Goal: Communication & Community: Answer question/provide support

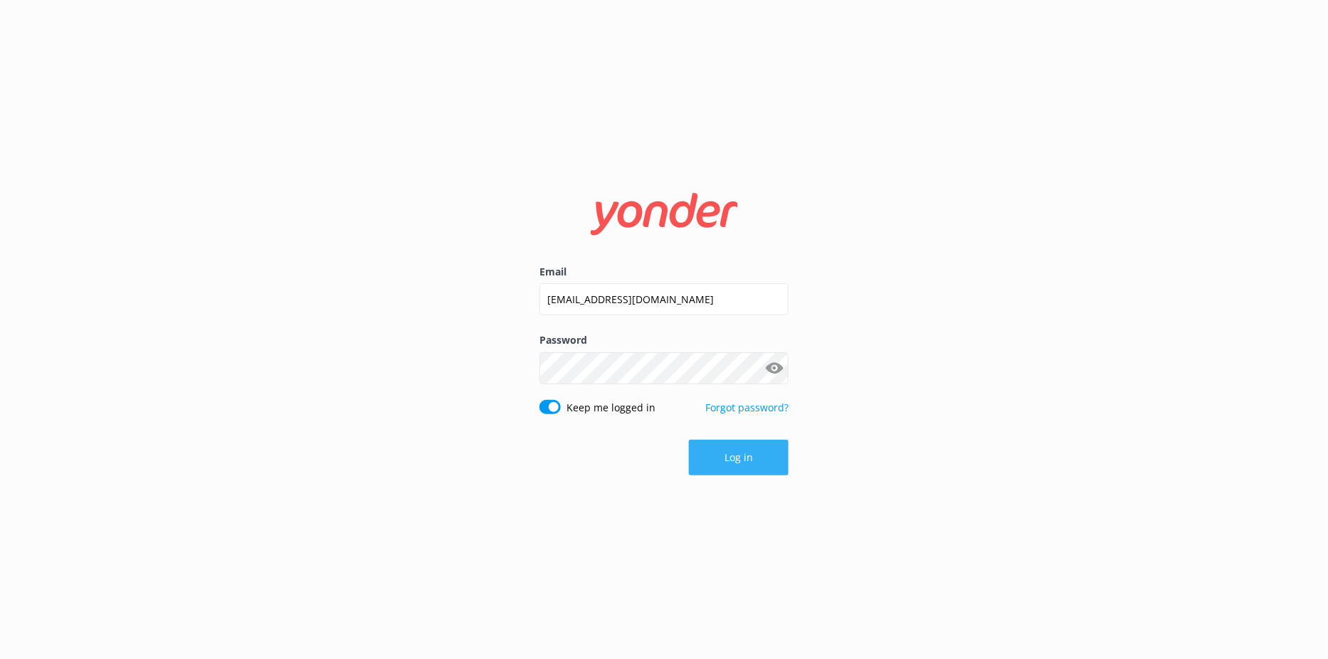
click at [706, 460] on button "Log in" at bounding box center [739, 458] width 100 height 36
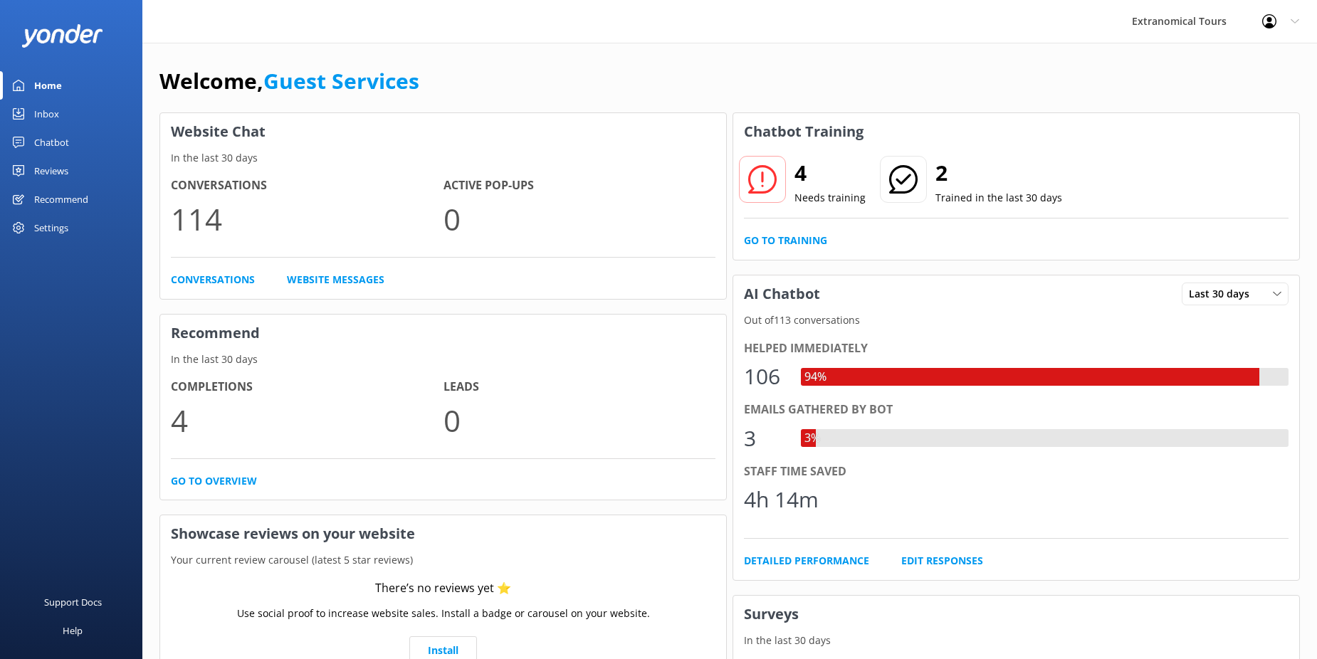
click at [68, 117] on link "Inbox" at bounding box center [71, 114] width 142 height 28
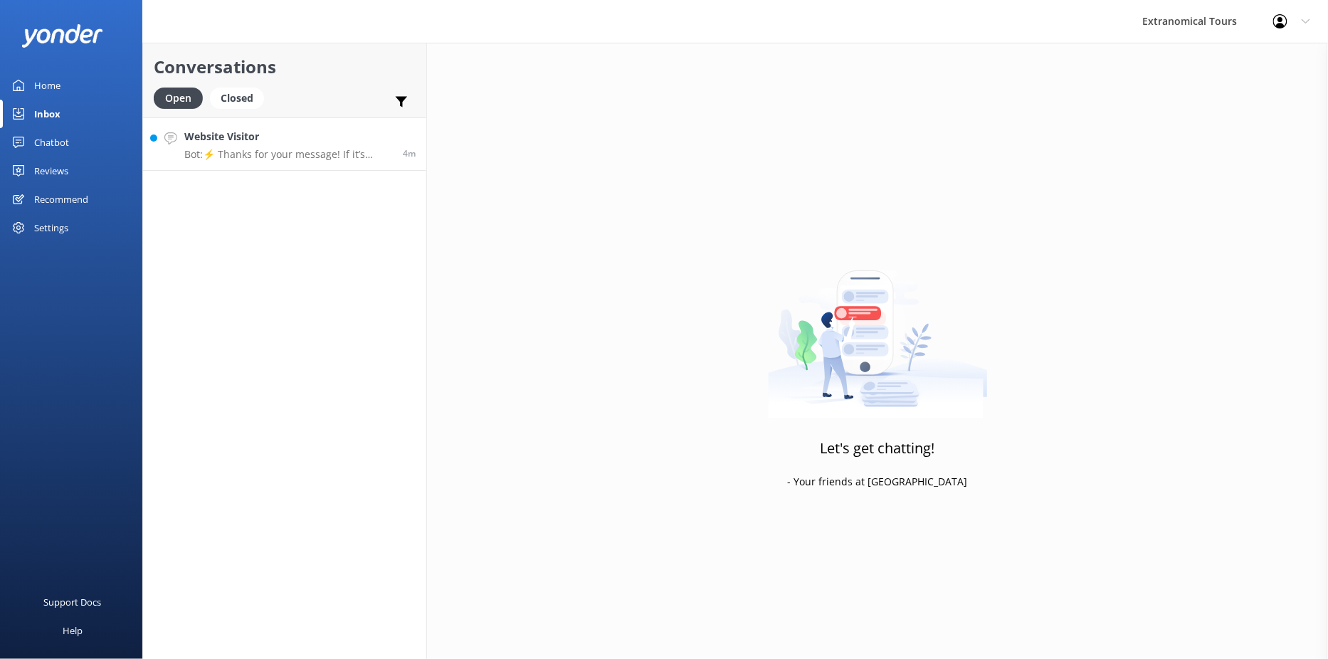
click at [276, 152] on p "Bot: ⚡ Thanks for your message! If it’s during our office hours (5:30am–10pm PT…" at bounding box center [288, 154] width 208 height 13
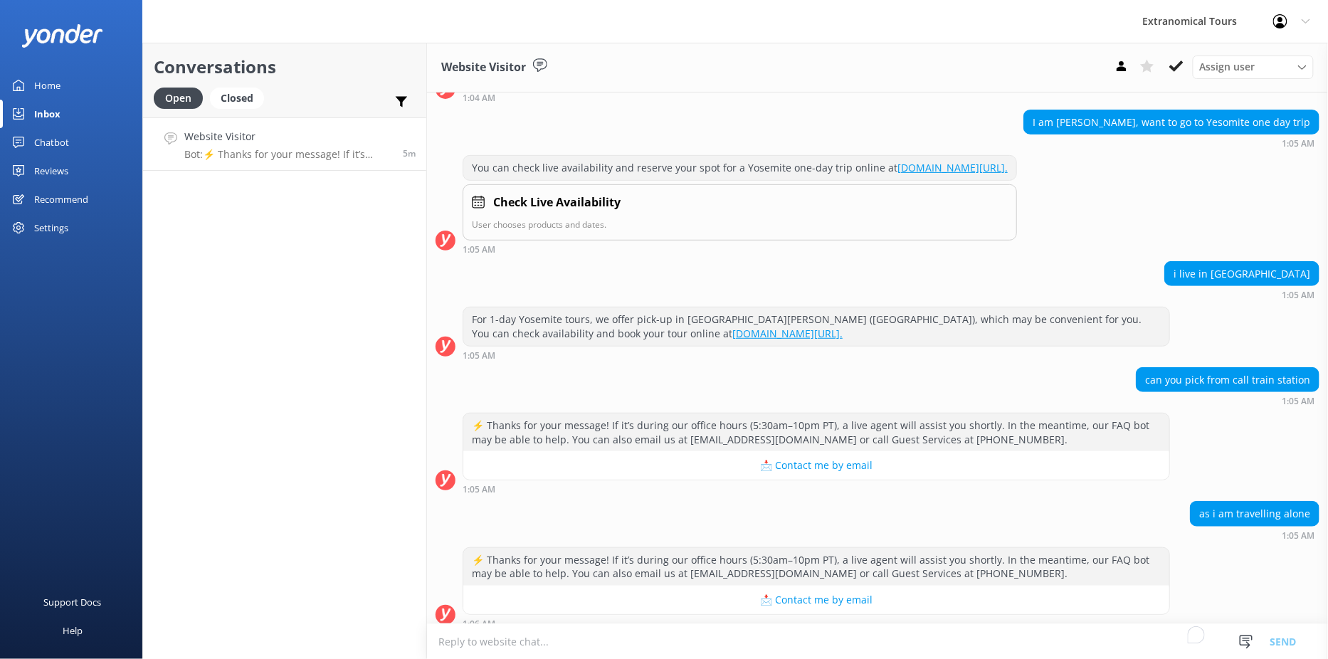
scroll to position [204, 0]
click at [742, 636] on textarea "To enrich screen reader interactions, please activate Accessibility in Grammarl…" at bounding box center [877, 641] width 901 height 35
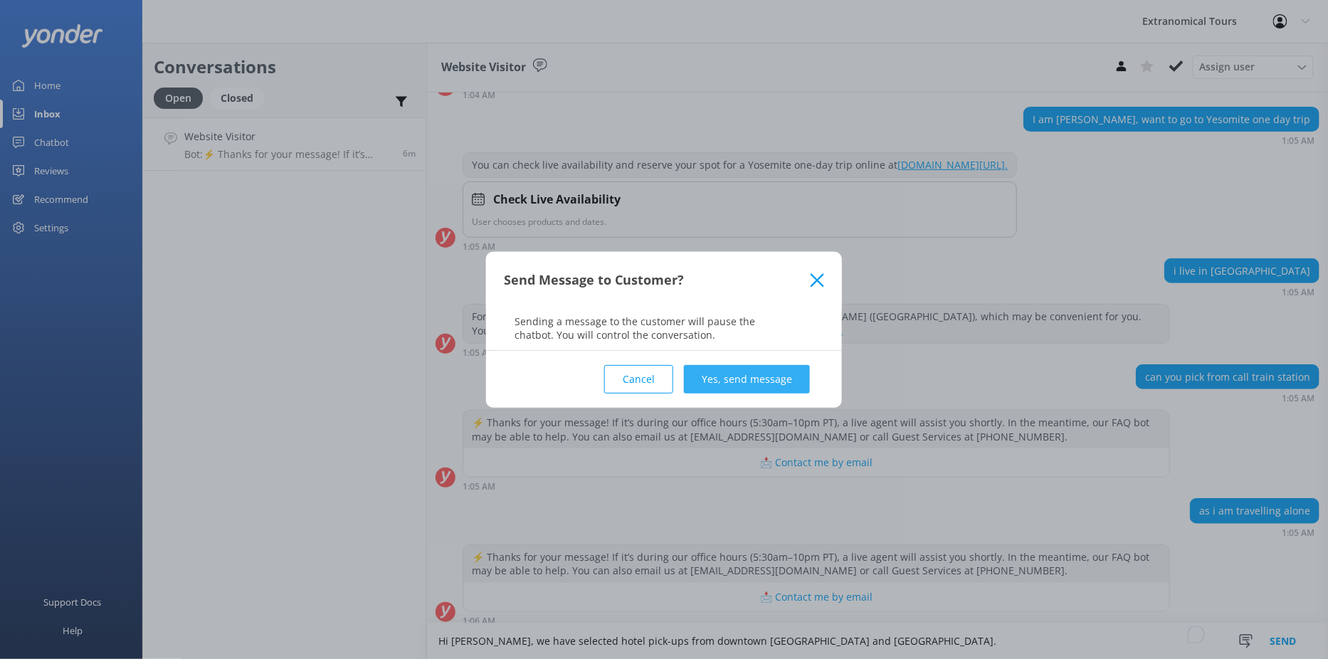
type textarea "Hi [PERSON_NAME], we have selected hotel pick-ups from downtown [GEOGRAPHIC_DAT…"
click at [757, 376] on button "Yes, send message" at bounding box center [747, 379] width 126 height 28
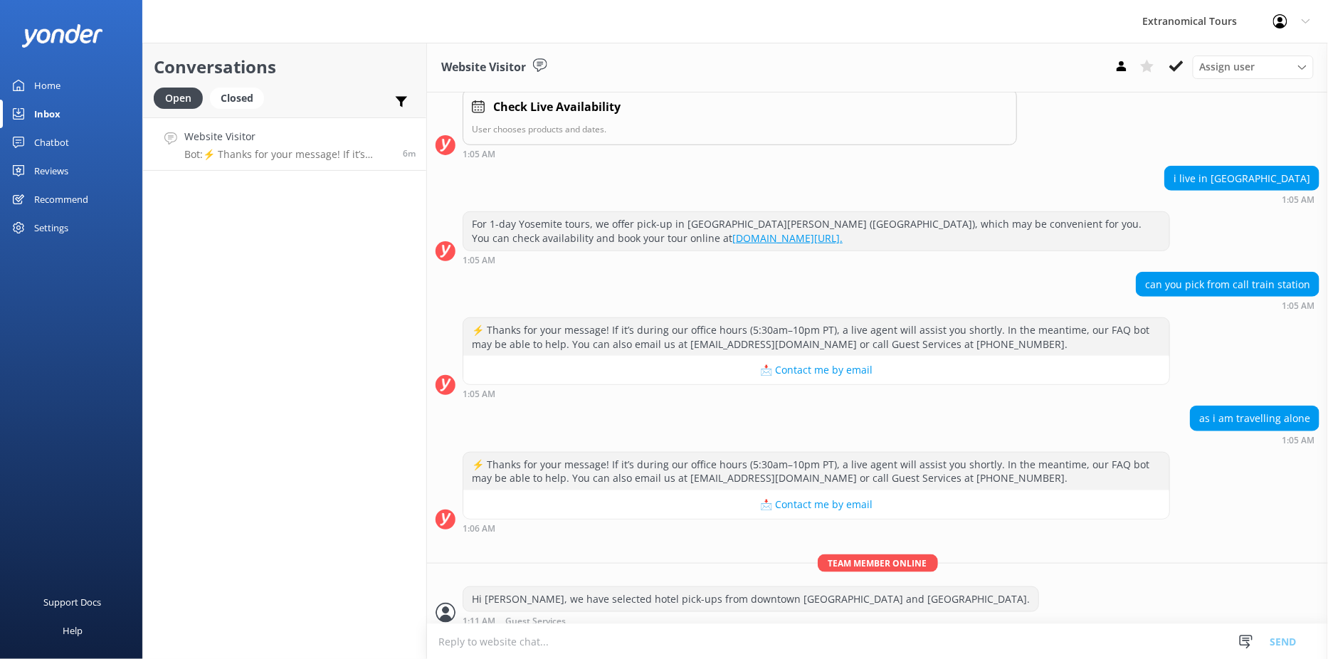
scroll to position [299, 0]
